Goal: Information Seeking & Learning: Understand process/instructions

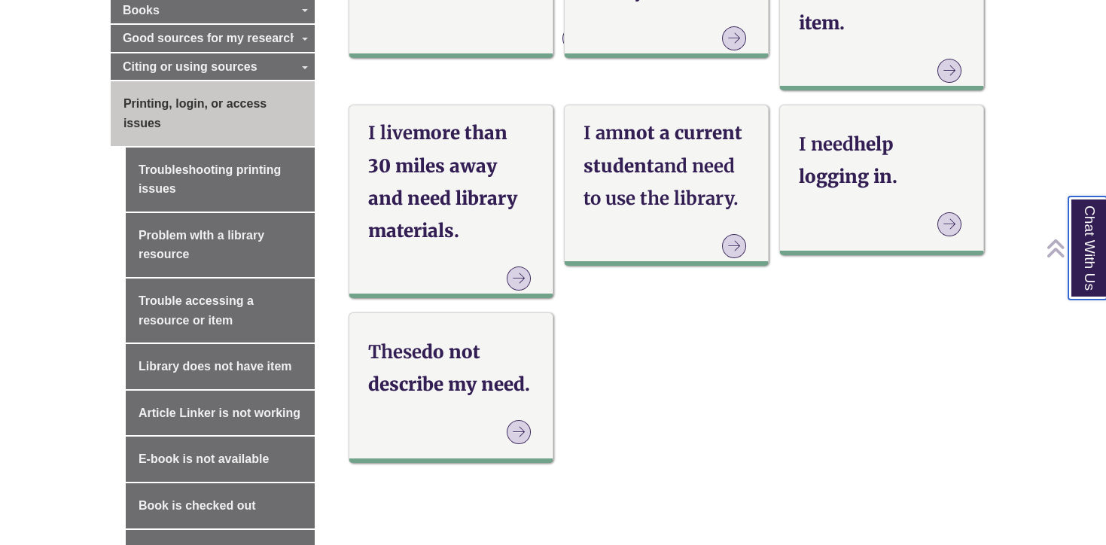
scroll to position [764, 0]
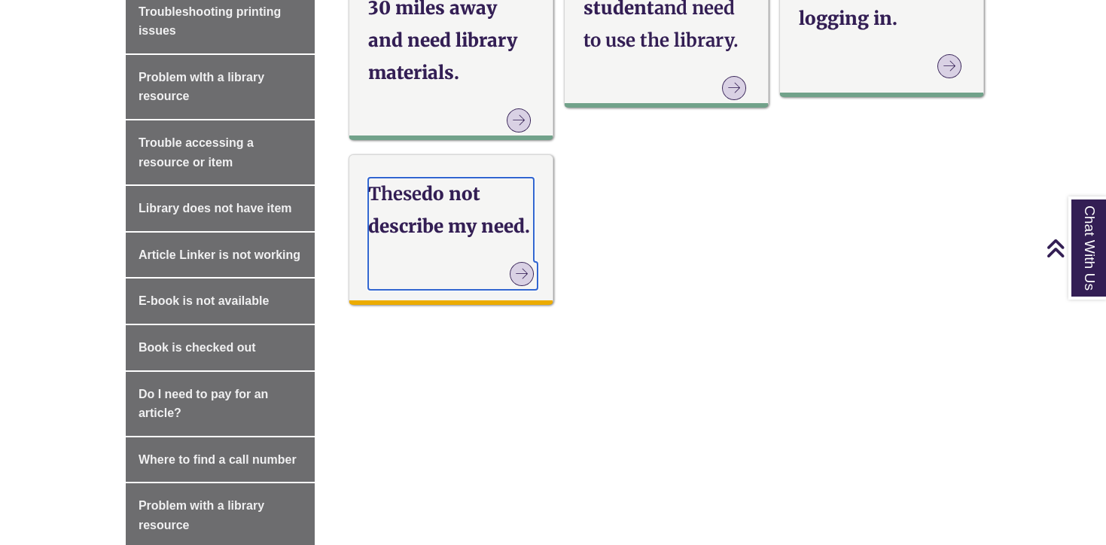
click at [482, 279] on p at bounding box center [455, 275] width 166 height 26
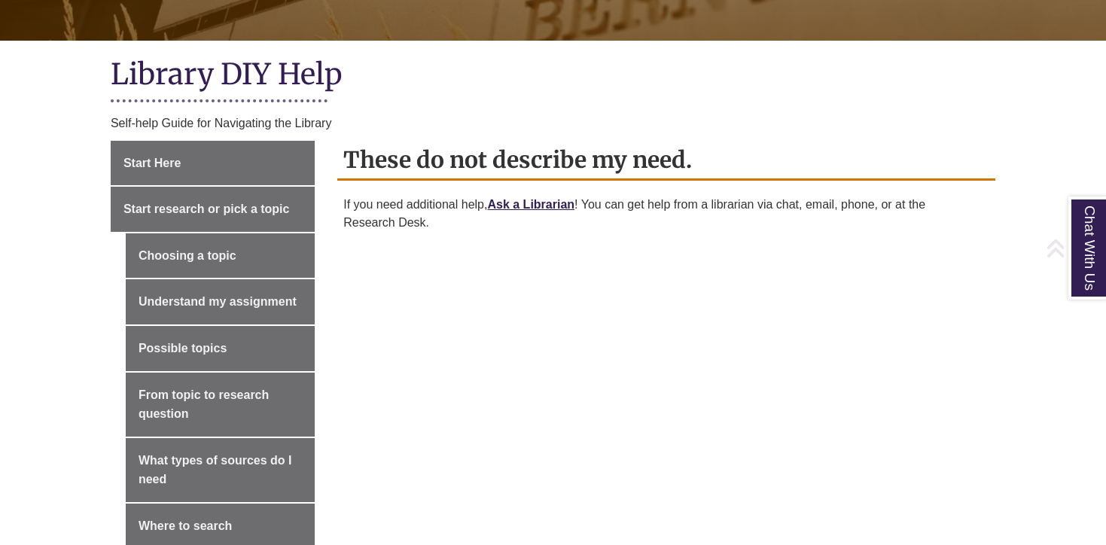
scroll to position [303, 0]
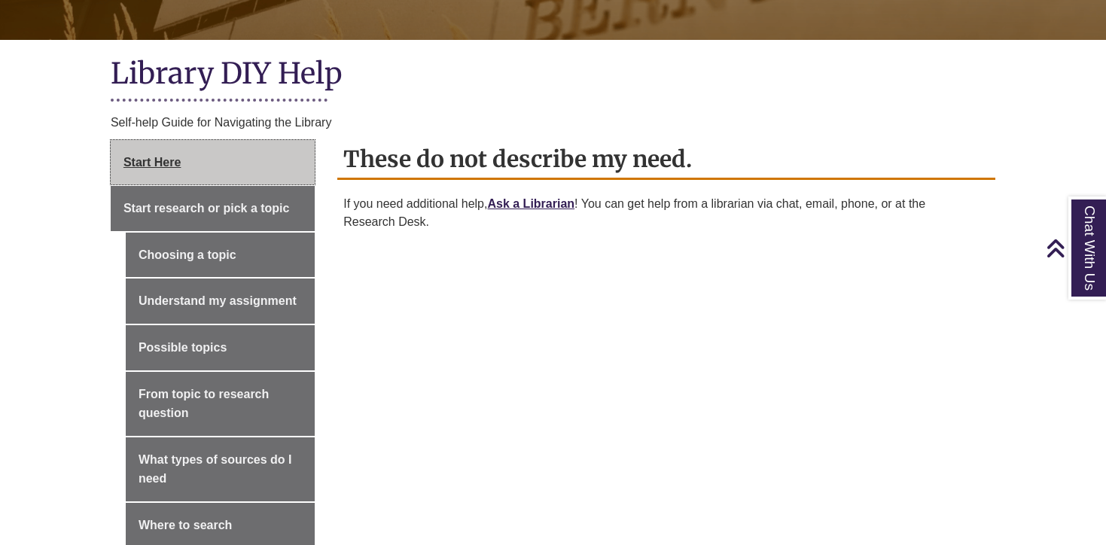
click at [181, 171] on link "Start Here" at bounding box center [213, 162] width 204 height 45
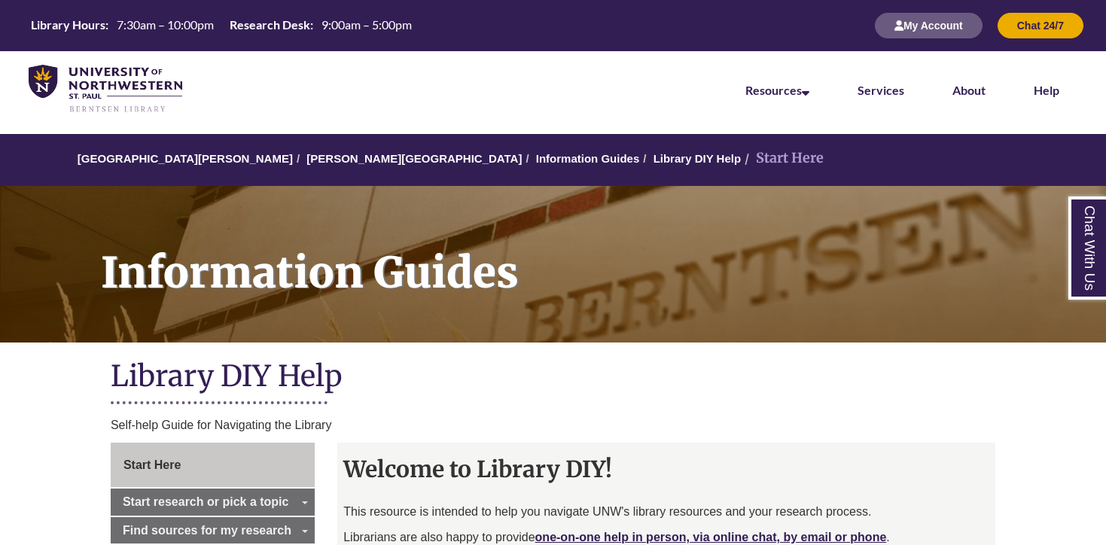
click at [741, 161] on li "Start Here" at bounding box center [782, 159] width 83 height 22
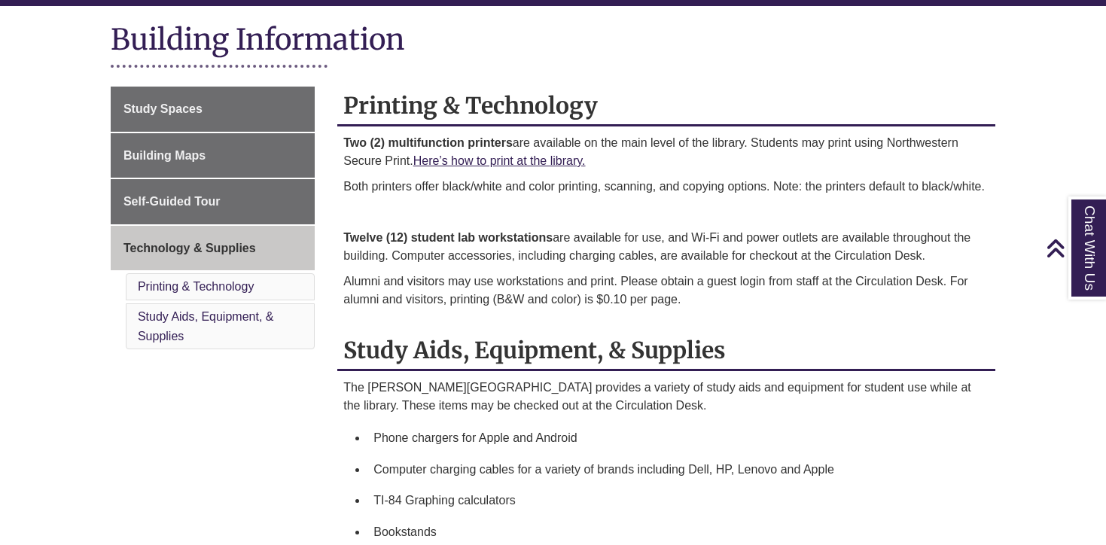
scroll to position [177, 0]
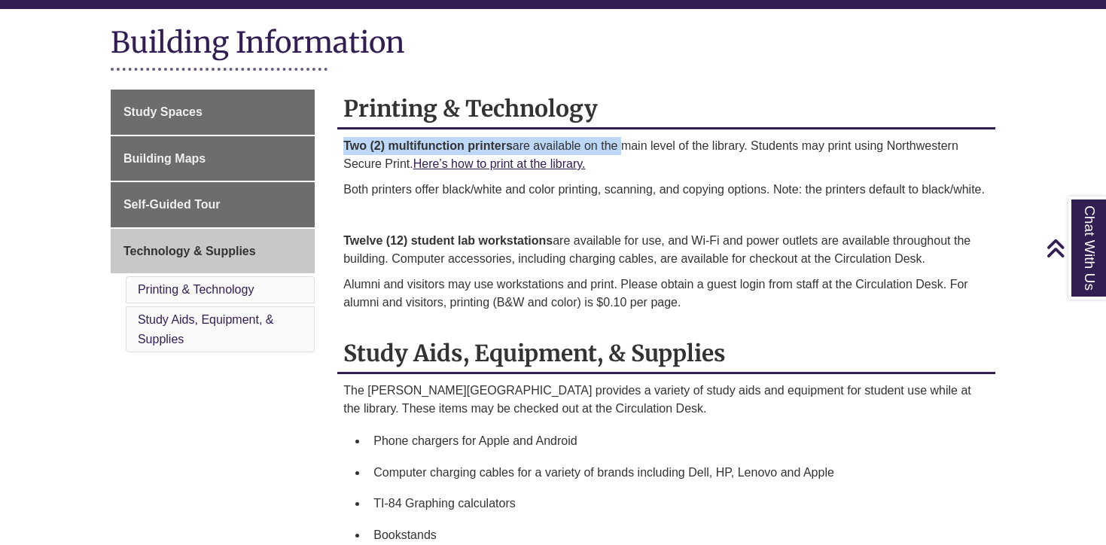
drag, startPoint x: 346, startPoint y: 147, endPoint x: 627, endPoint y: 154, distance: 281.0
click at [627, 153] on p "Two (2) multifunction printers are available on the main level of the library. …" at bounding box center [666, 155] width 646 height 36
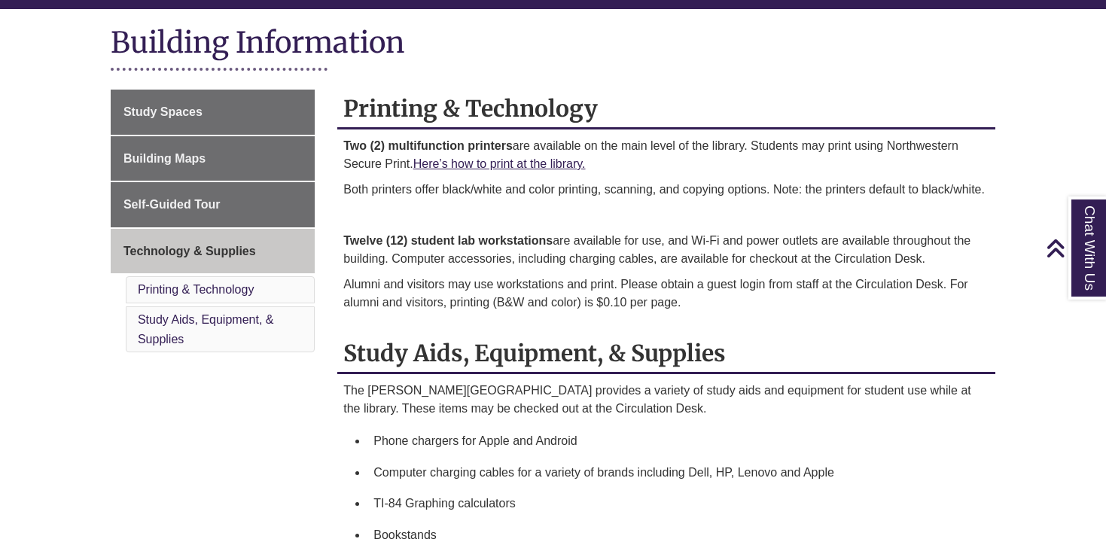
click at [599, 175] on div "Two (2) multifunction printers are available on the main level of the library. …" at bounding box center [666, 228] width 646 height 182
click at [522, 163] on link "Here’s how to print at the library." at bounding box center [499, 163] width 172 height 13
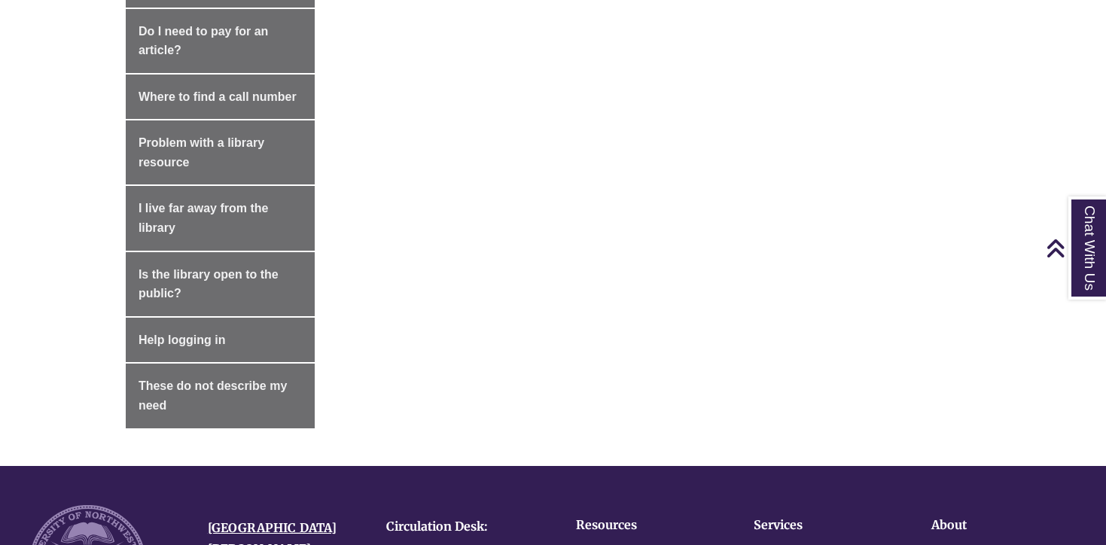
scroll to position [1124, 0]
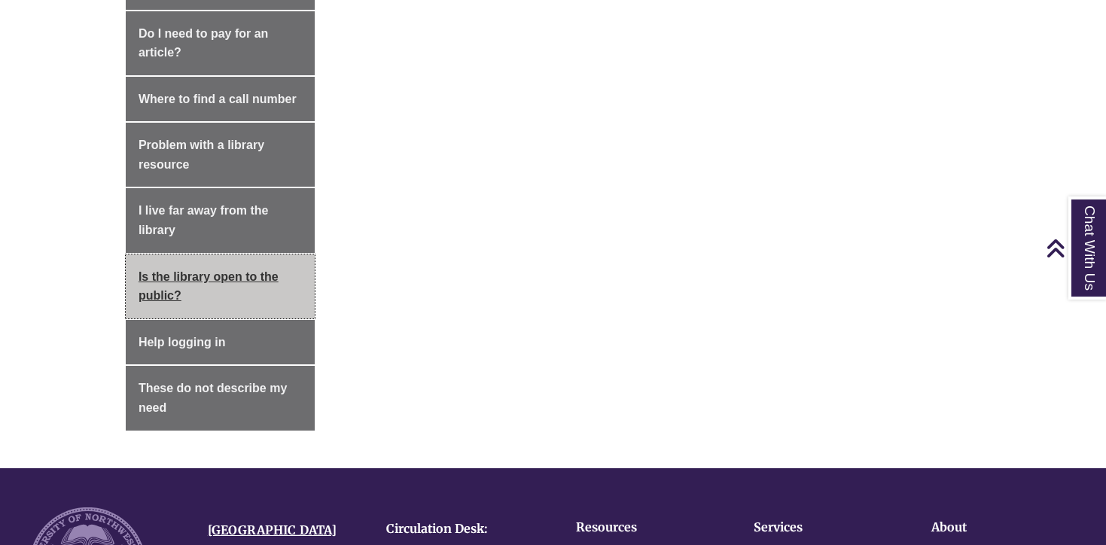
click at [239, 280] on link "Is the library open to the public?" at bounding box center [220, 287] width 189 height 64
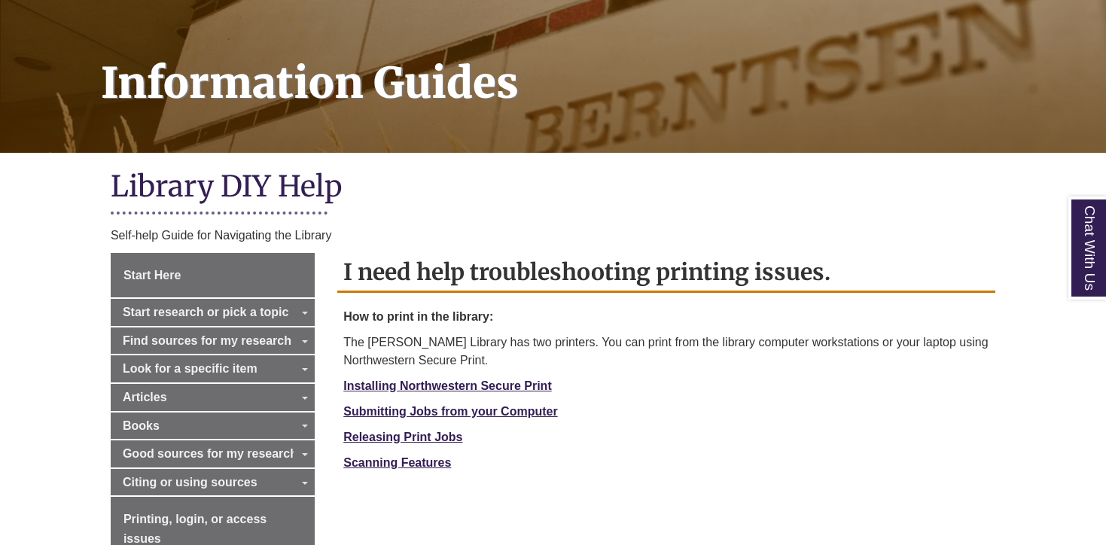
scroll to position [297, 0]
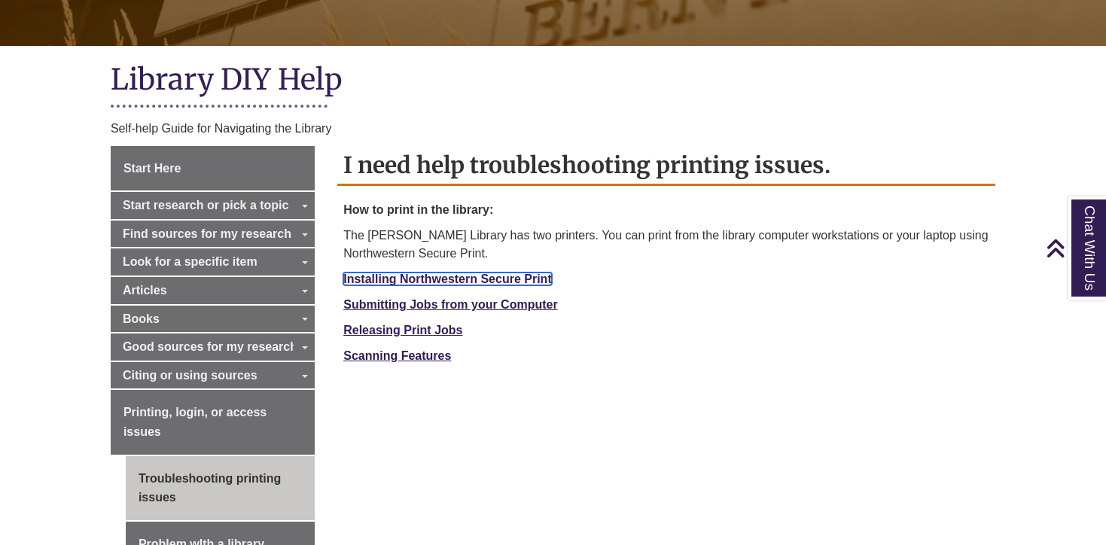
click at [416, 281] on link "Installing Northwestern Secure Print" at bounding box center [447, 279] width 209 height 13
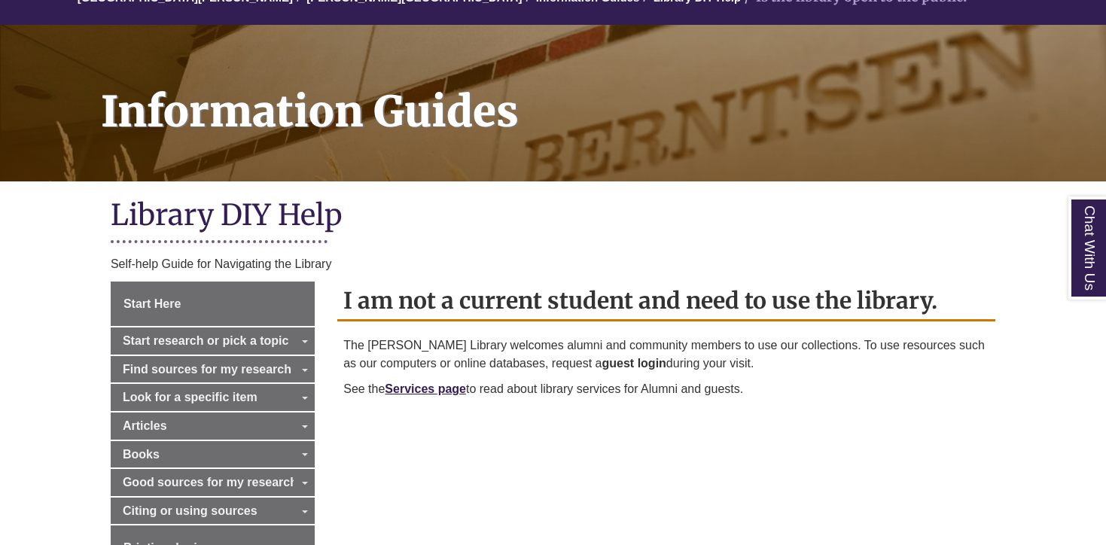
scroll to position [164, 0]
